Goal: Transaction & Acquisition: Purchase product/service

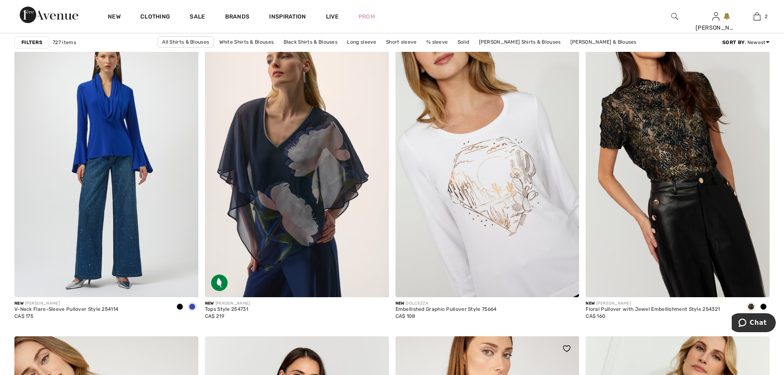
scroll to position [4279, 0]
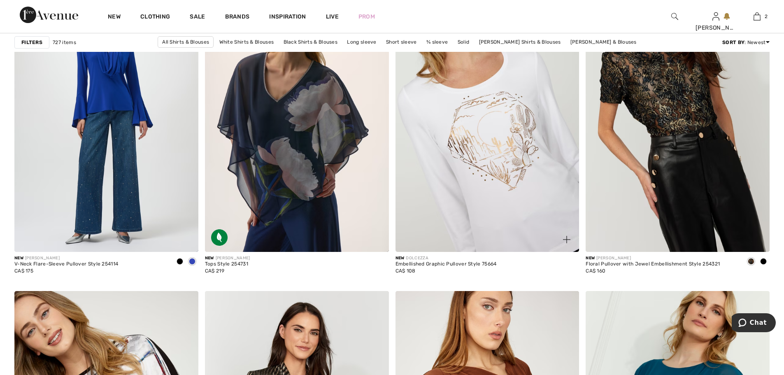
click at [462, 205] on img at bounding box center [487, 114] width 184 height 276
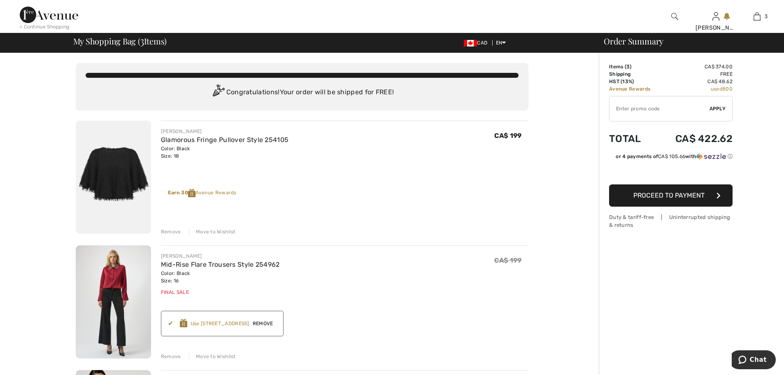
click at [171, 230] on div "Remove" at bounding box center [171, 231] width 20 height 7
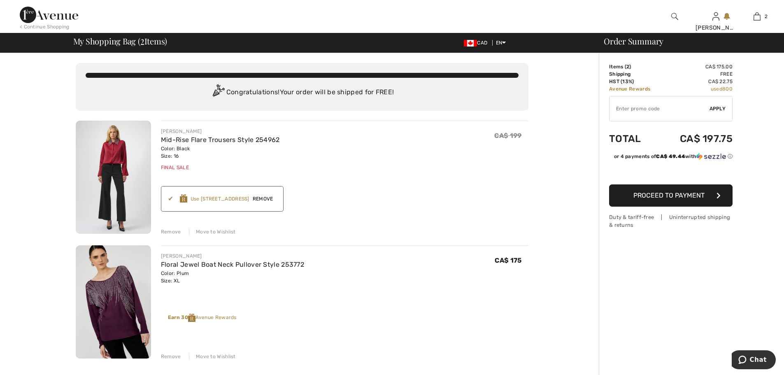
click at [33, 225] on div "You are only CA$ 0.00 away from FREE SHIPPING! Continue Shopping > Congratulati…" at bounding box center [302, 378] width 594 height 651
click at [681, 195] on span "Proceed to Payment" at bounding box center [668, 195] width 71 height 8
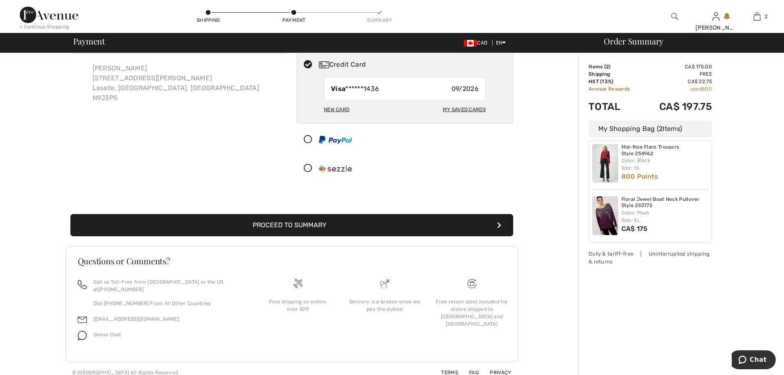
scroll to position [47, 0]
click at [324, 220] on button "Proceed to Summary" at bounding box center [291, 225] width 443 height 22
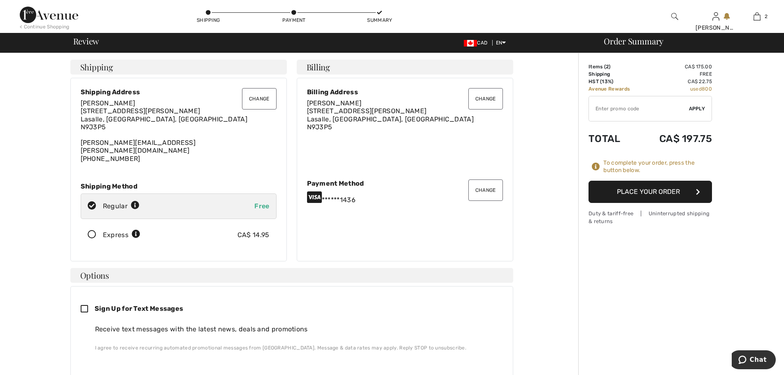
click at [661, 191] on button "Place Your Order" at bounding box center [649, 192] width 123 height 22
